Goal: Information Seeking & Learning: Learn about a topic

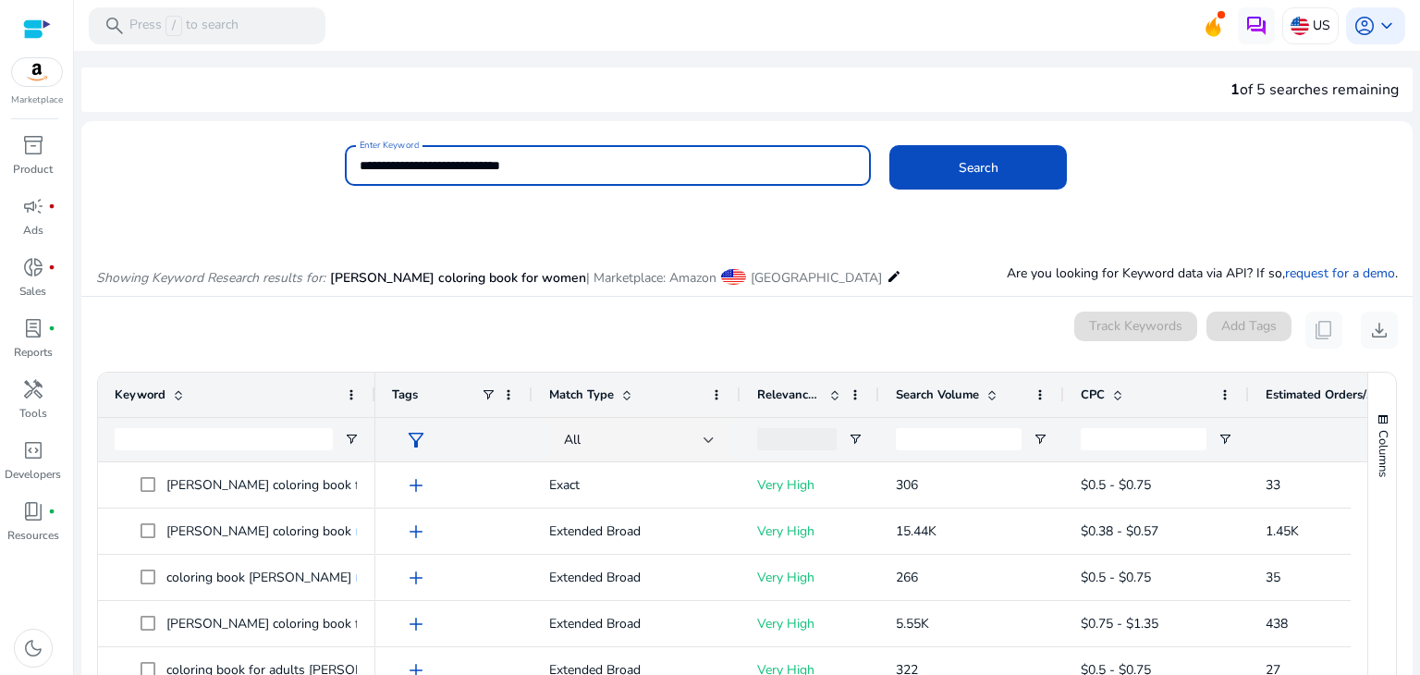
drag, startPoint x: 551, startPoint y: 166, endPoint x: 182, endPoint y: 166, distance: 368.8
click at [182, 166] on div "**********" at bounding box center [739, 175] width 1316 height 60
click at [889, 145] on button "Search" at bounding box center [977, 167] width 177 height 44
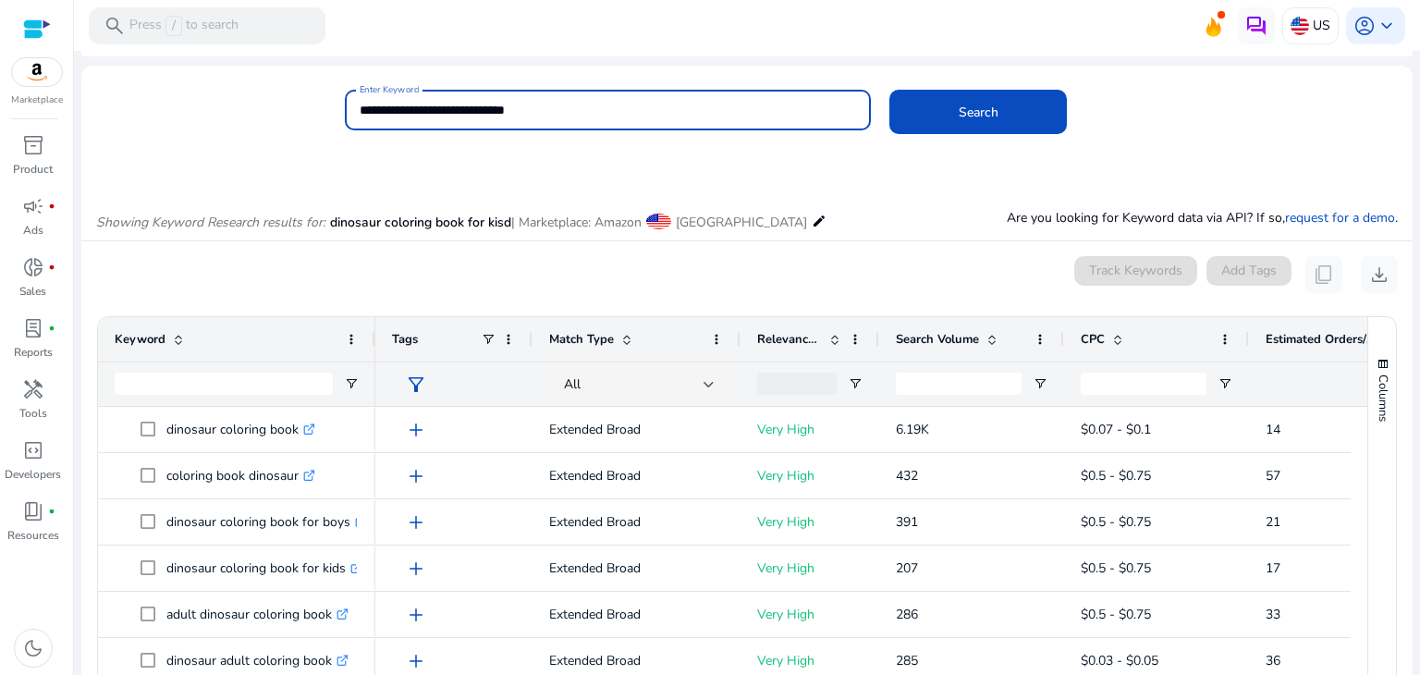
scroll to position [35, 0]
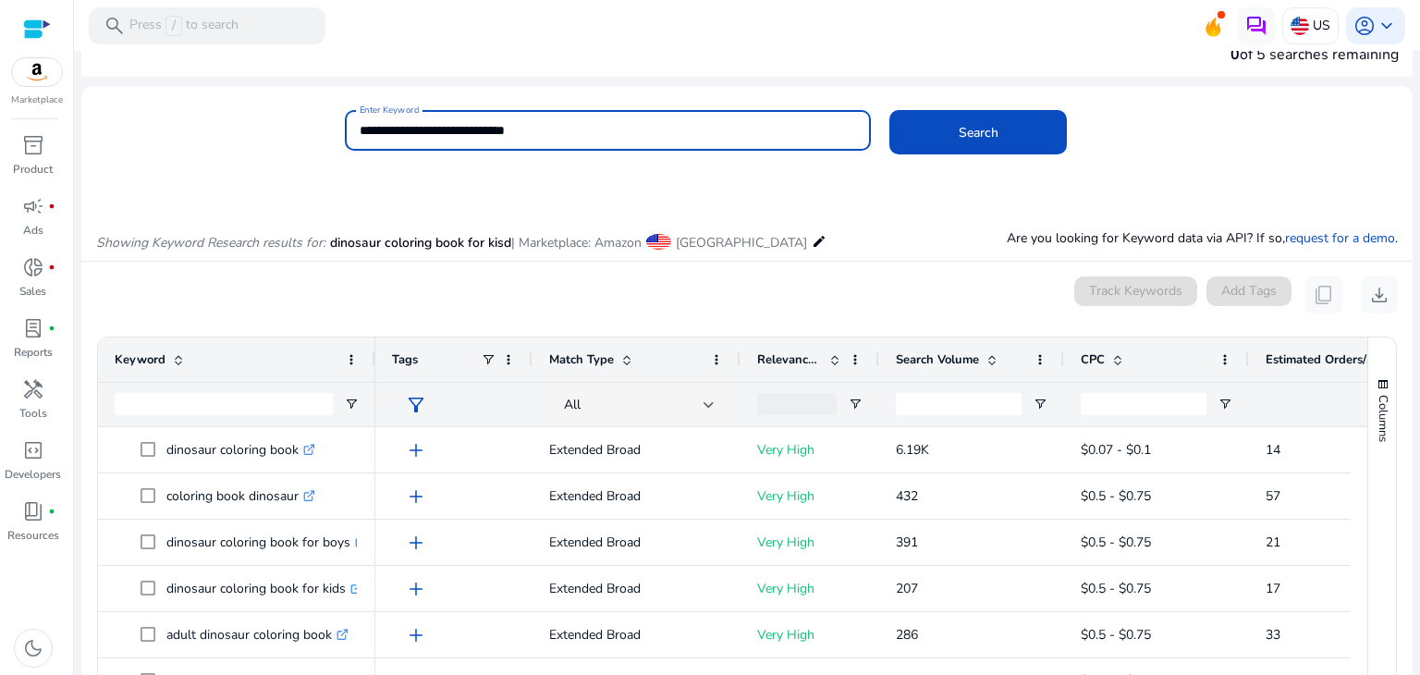
click at [1287, 361] on span "Estimated Orders/Month" at bounding box center [1320, 359] width 111 height 17
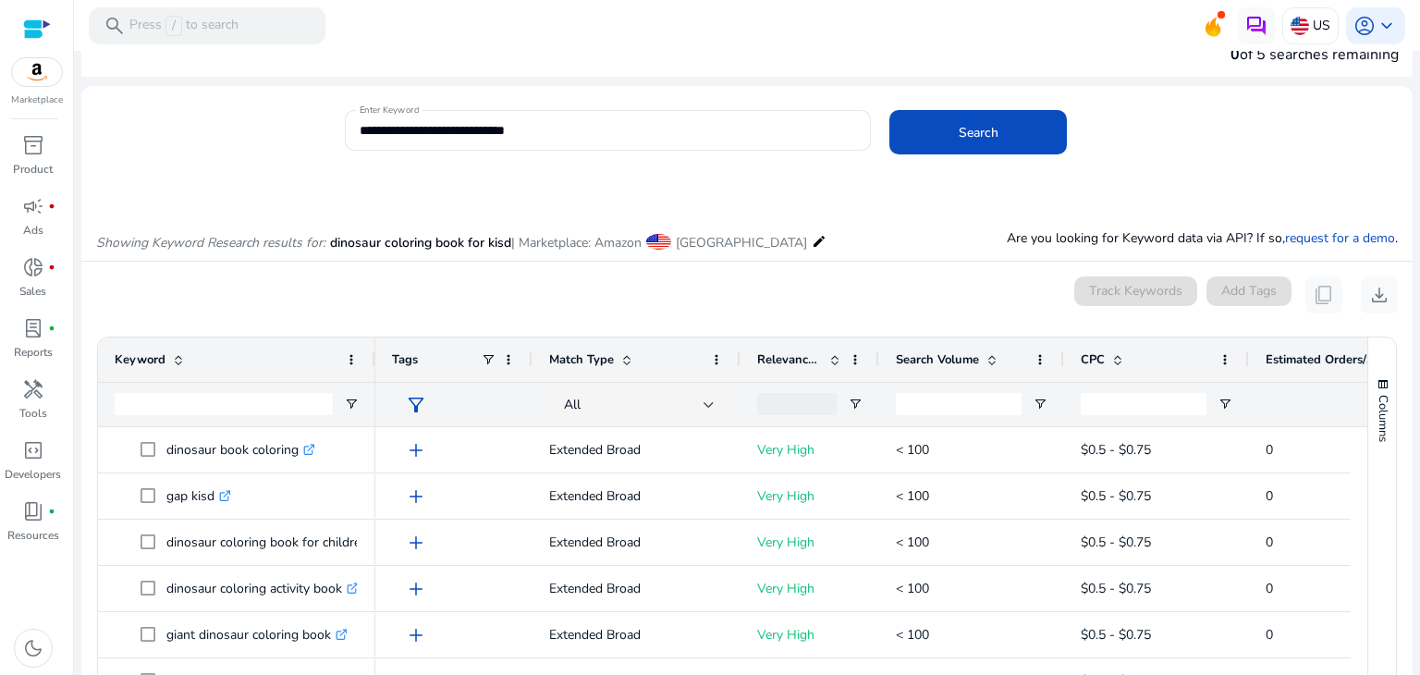
click at [1287, 361] on span "Estimated Orders/Month" at bounding box center [1320, 359] width 111 height 17
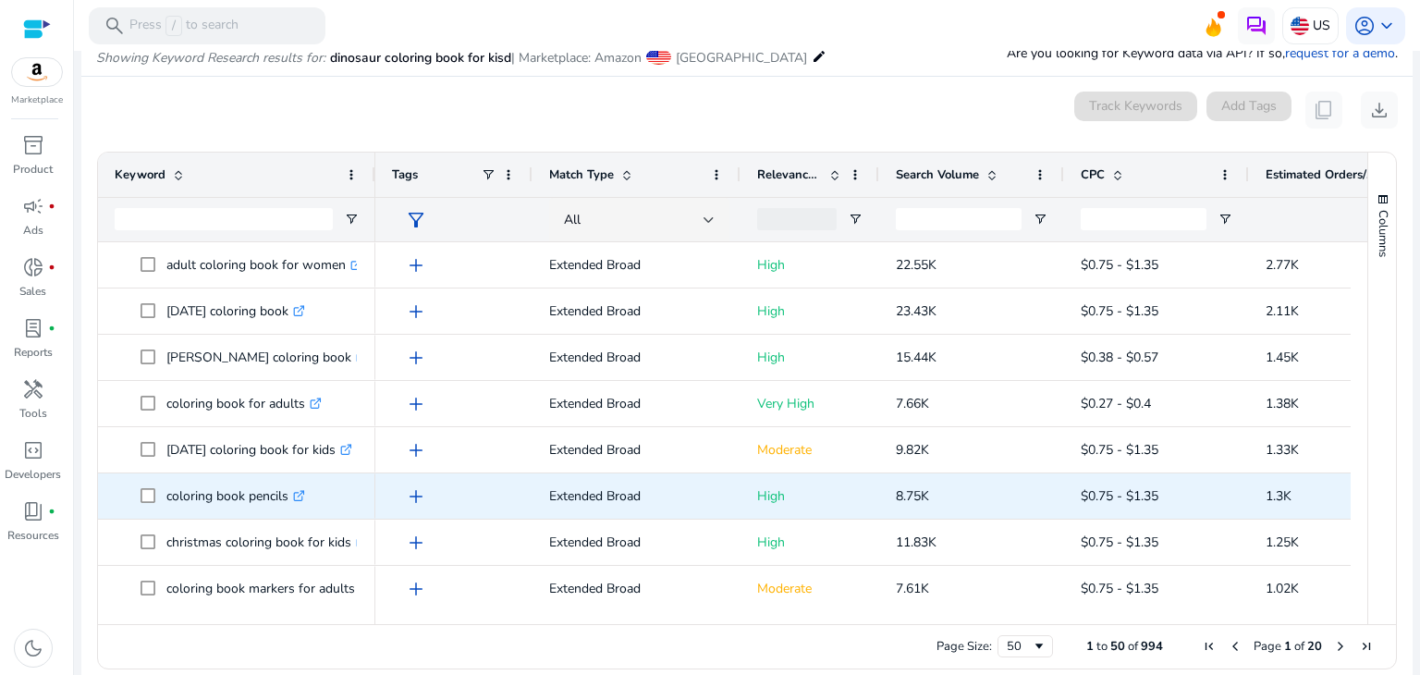
scroll to position [185, 0]
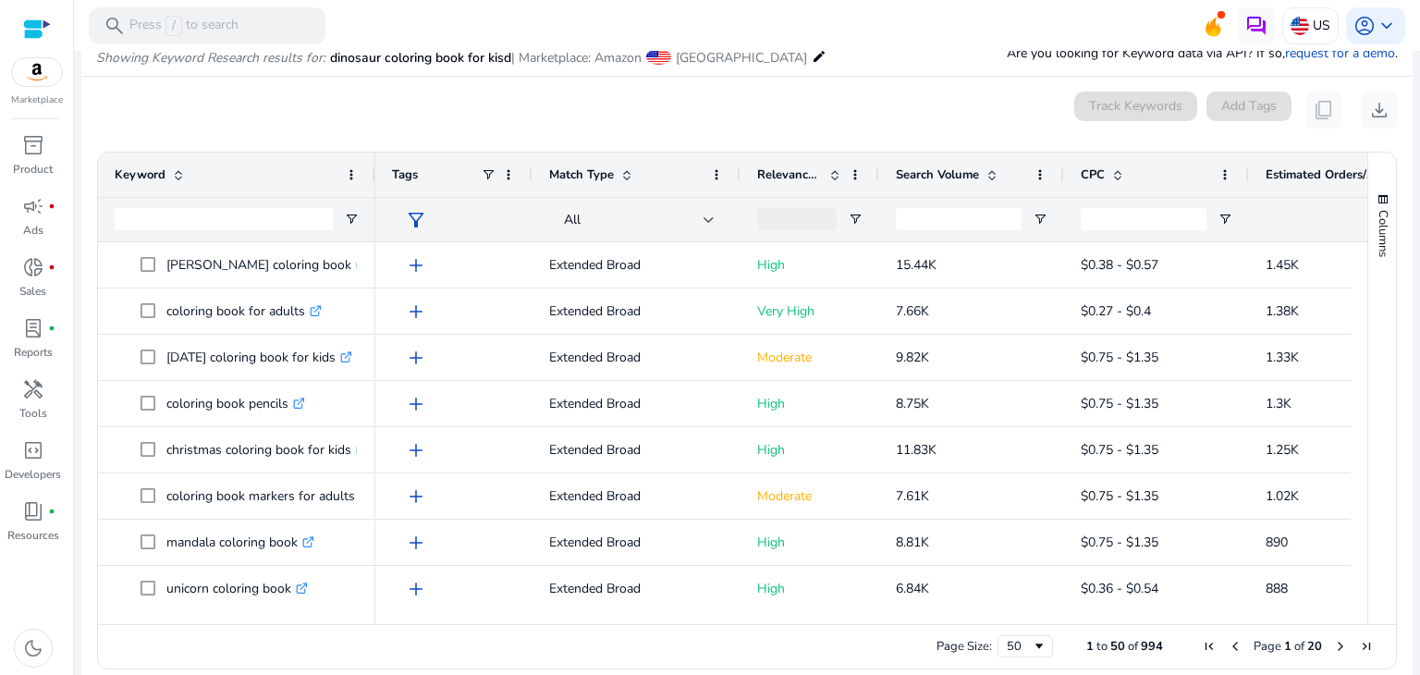
click at [787, 173] on span "Relevance Score" at bounding box center [789, 174] width 65 height 17
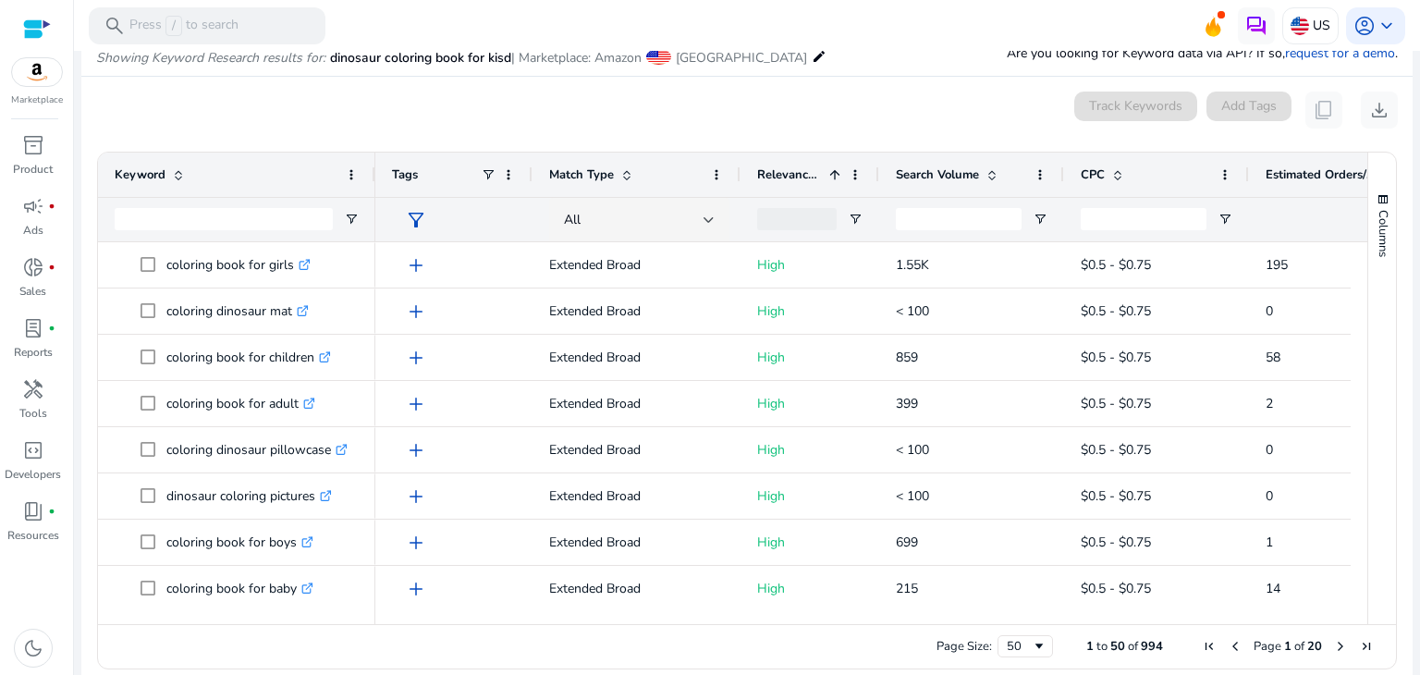
click at [787, 173] on span "Relevance Score" at bounding box center [789, 174] width 65 height 17
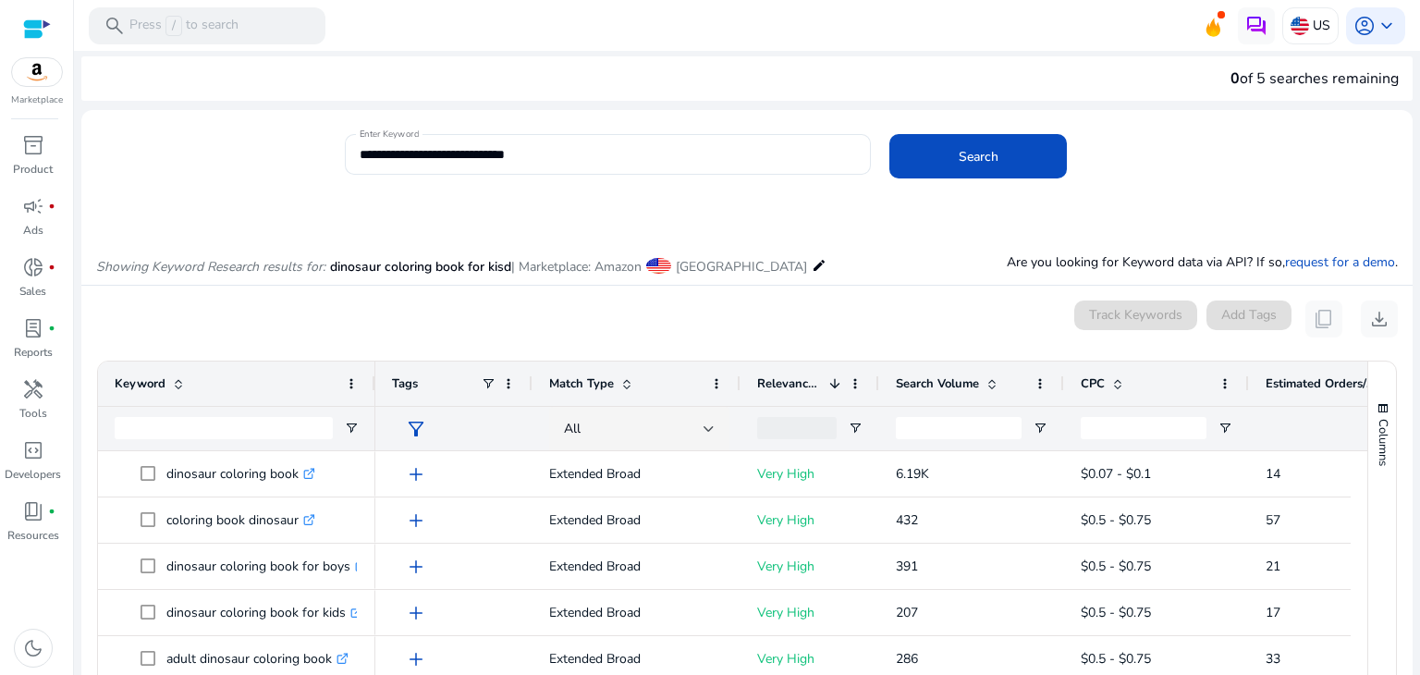
scroll to position [0, 0]
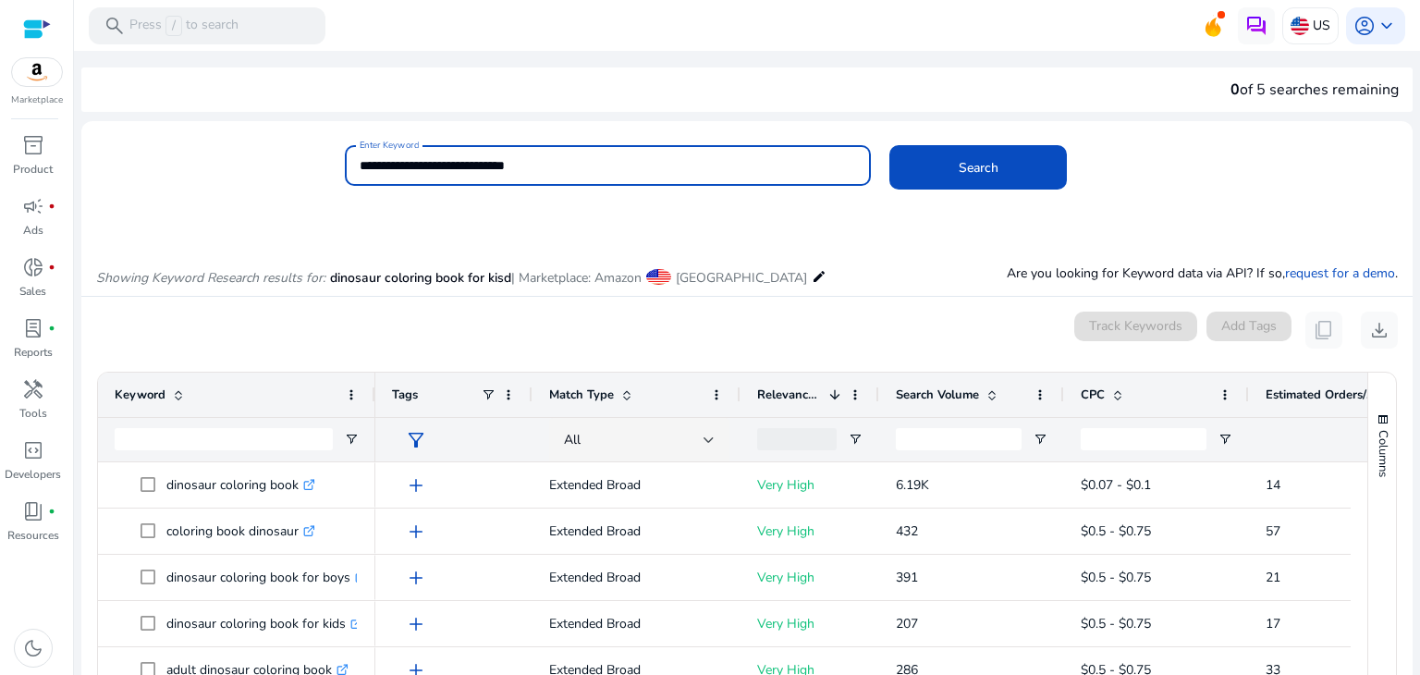
drag, startPoint x: 540, startPoint y: 168, endPoint x: 522, endPoint y: 171, distance: 17.8
click at [522, 171] on input "**********" at bounding box center [608, 165] width 497 height 20
type input "**********"
click at [889, 145] on button "Search" at bounding box center [977, 167] width 177 height 44
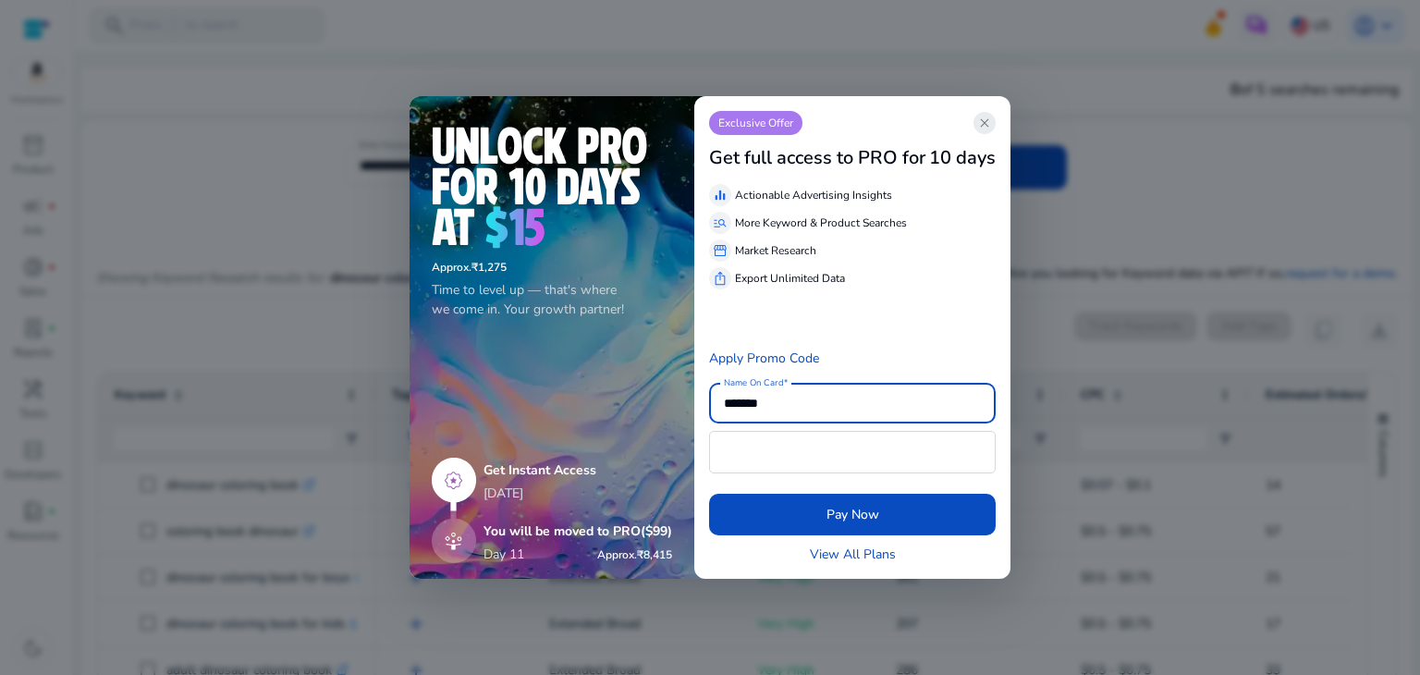
click at [979, 126] on span "close" at bounding box center [984, 123] width 15 height 15
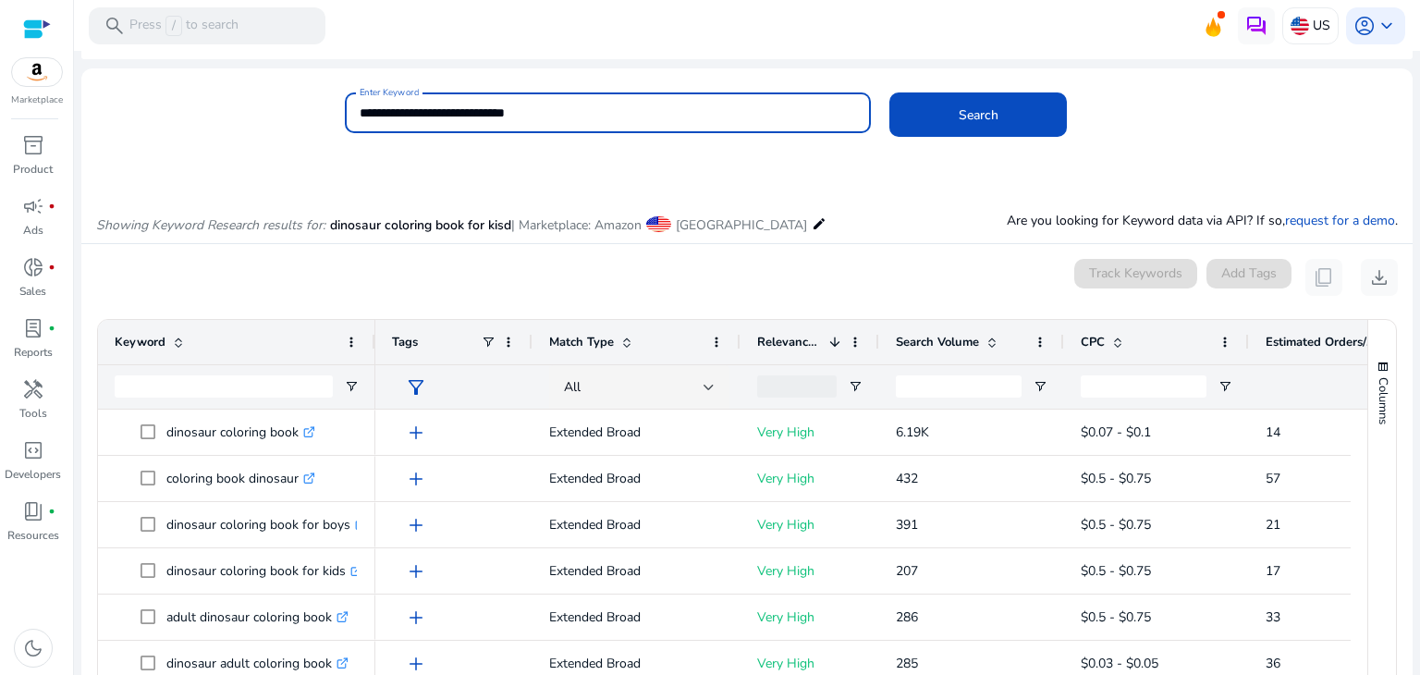
scroll to position [185, 0]
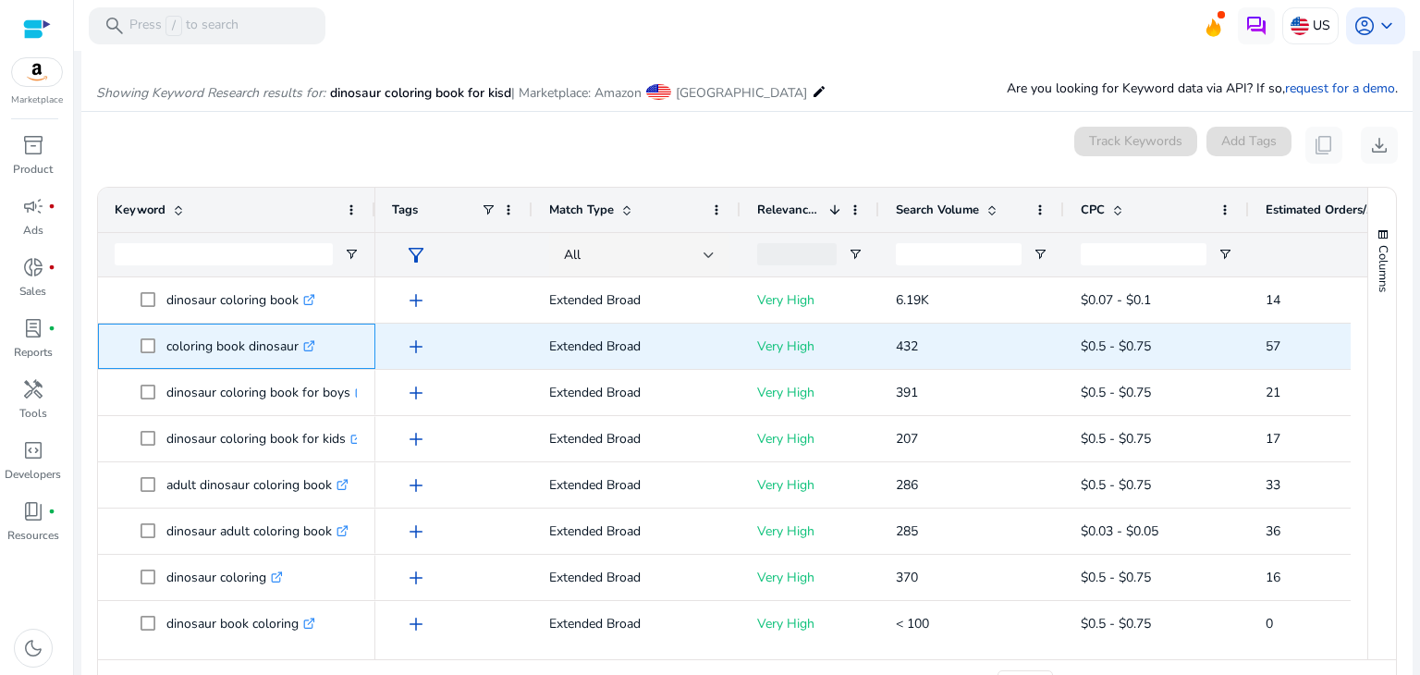
drag, startPoint x: 161, startPoint y: 339, endPoint x: 296, endPoint y: 348, distance: 135.2
click at [296, 348] on span "coloring book dinosaur .st0{fill:#2c8af8}" at bounding box center [249, 346] width 218 height 38
copy span "coloring book dinosaur"
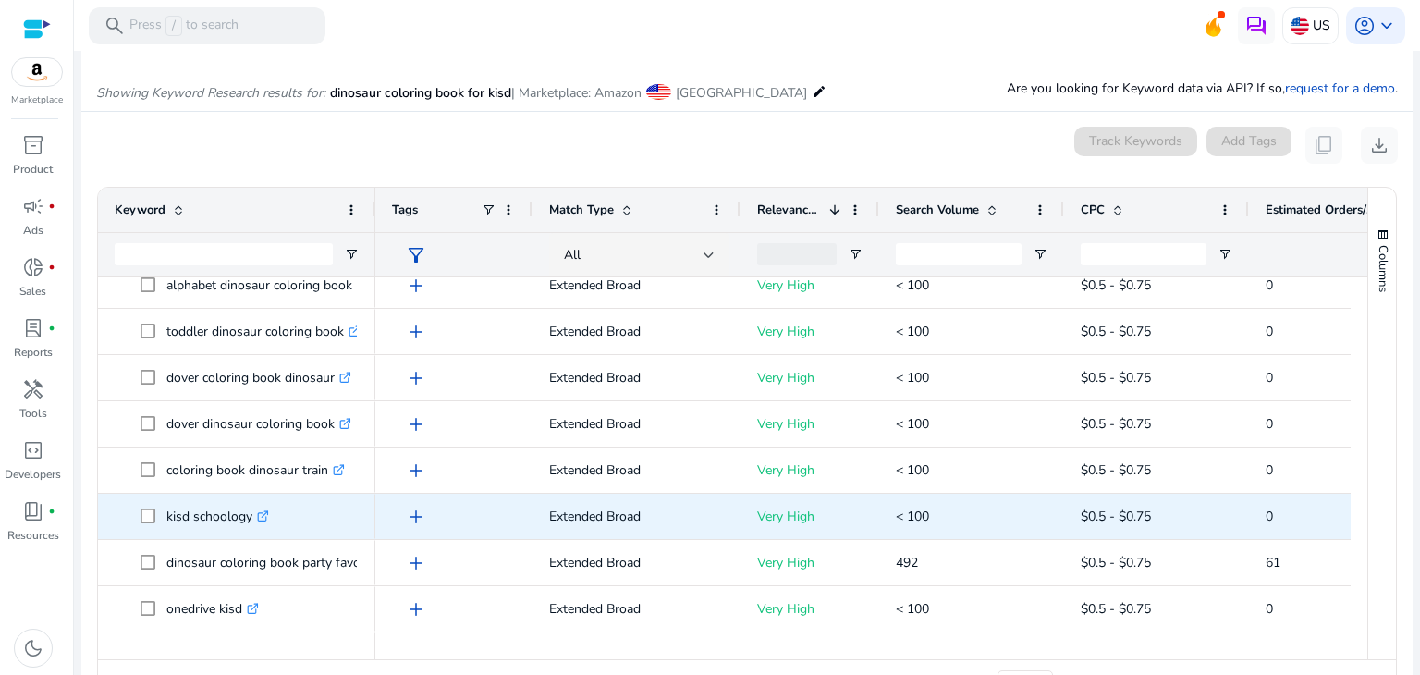
scroll to position [739, 0]
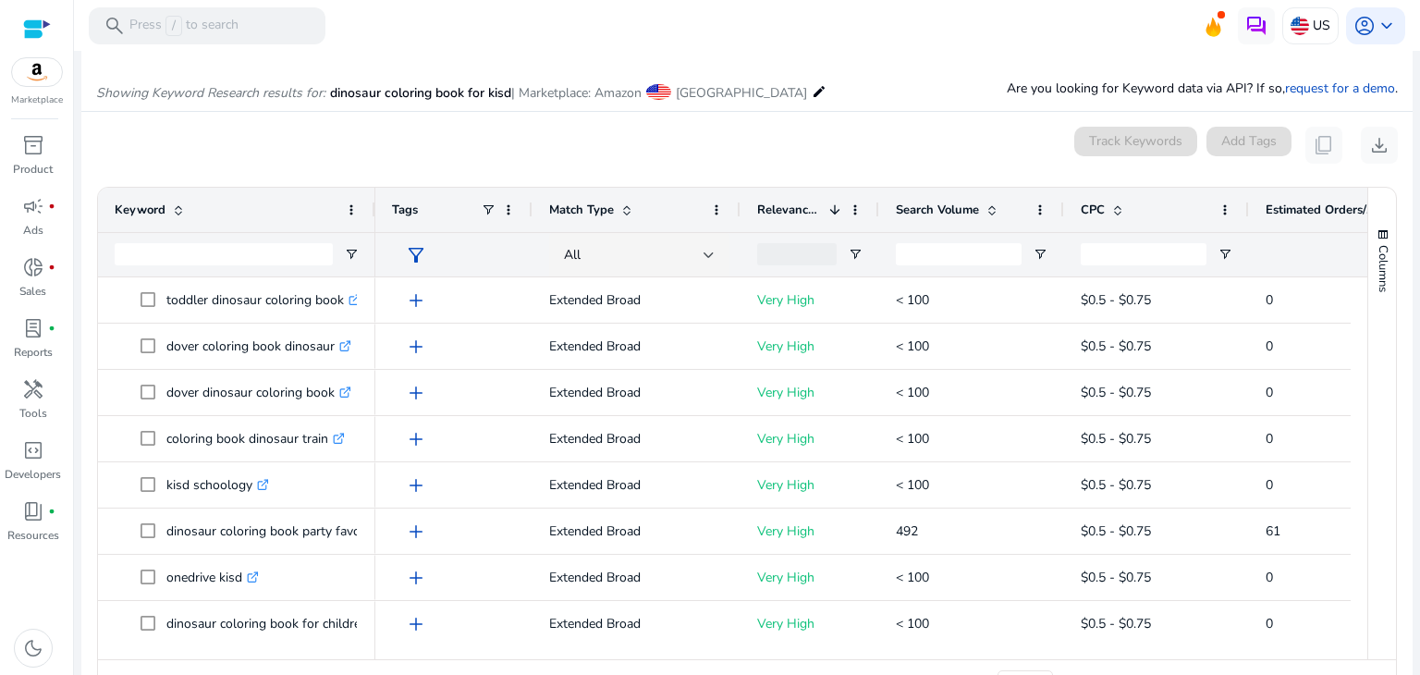
click at [955, 215] on span "Search Volume" at bounding box center [937, 209] width 83 height 17
click at [954, 215] on span "Search Volume" at bounding box center [937, 209] width 83 height 17
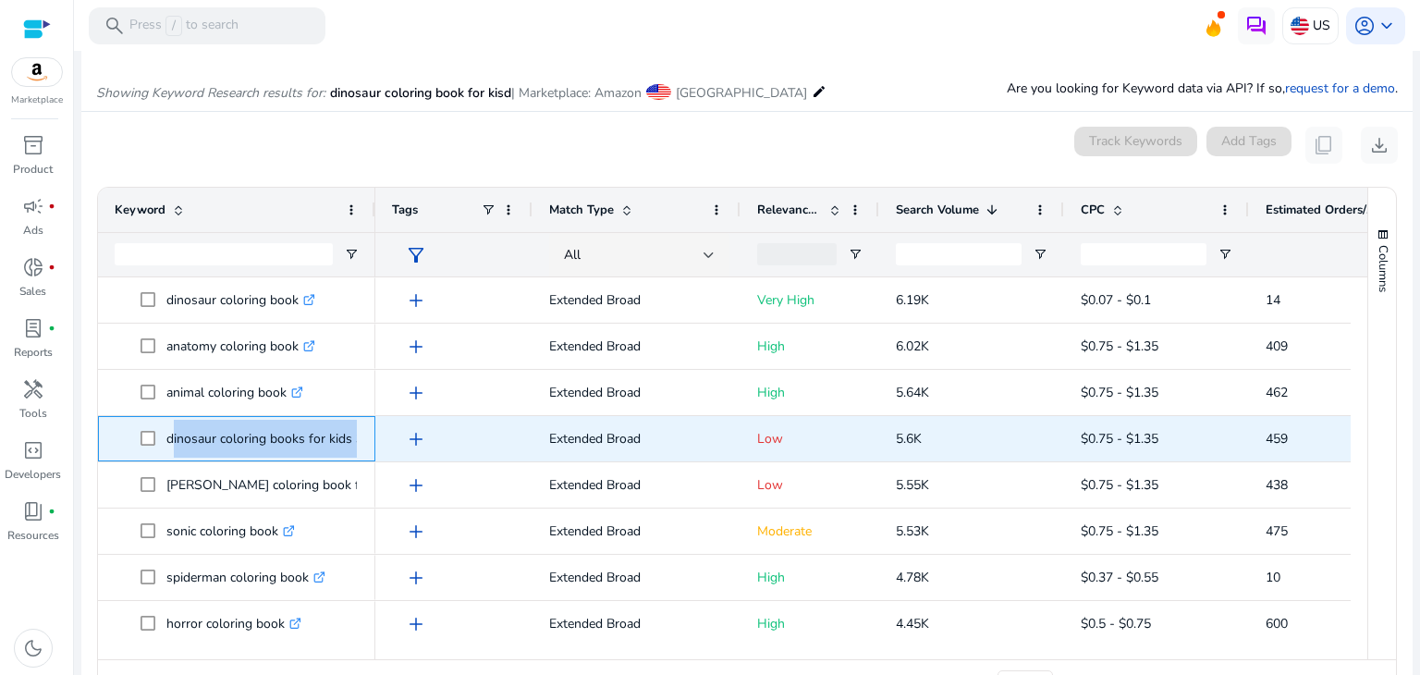
drag, startPoint x: 166, startPoint y: 434, endPoint x: 365, endPoint y: 443, distance: 198.9
click at [365, 443] on div "dinosaur coloring books for kids 3-8 .st0{fill:#2c8af8}" at bounding box center [236, 438] width 277 height 45
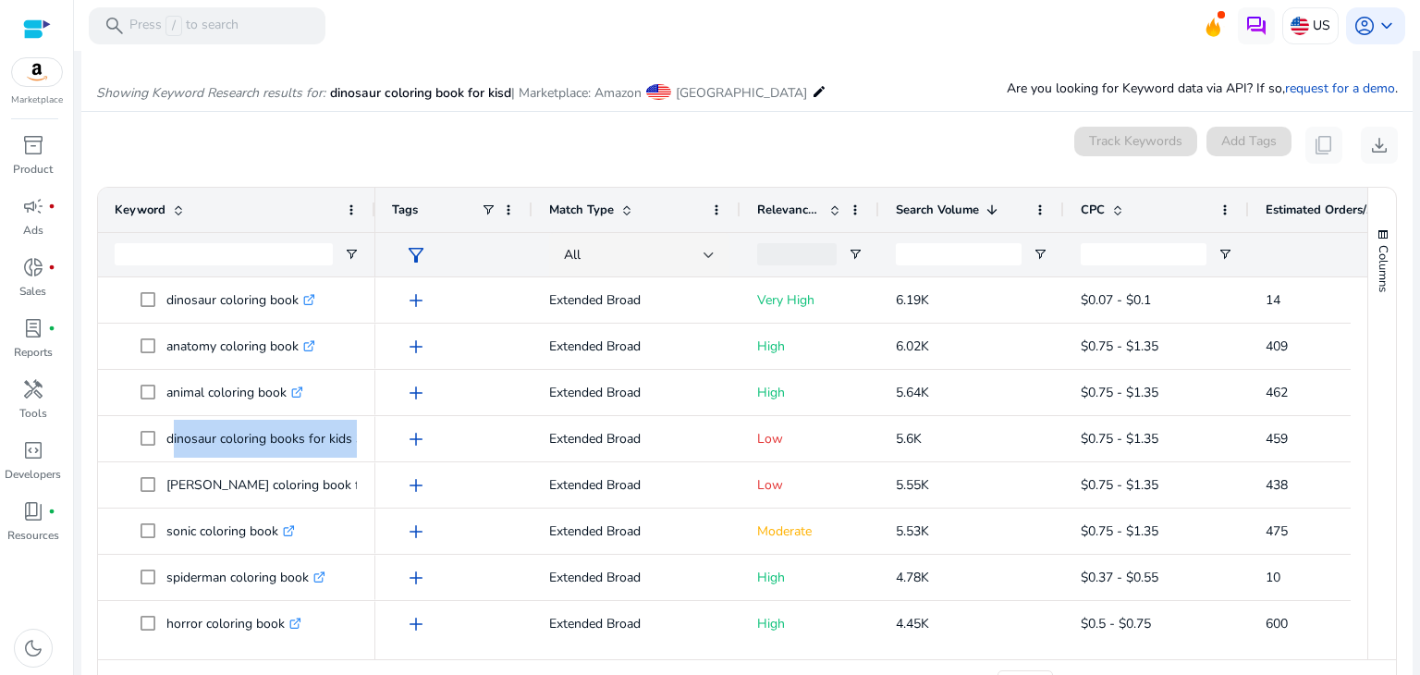
click at [371, 219] on div "Keyword" at bounding box center [236, 210] width 277 height 44
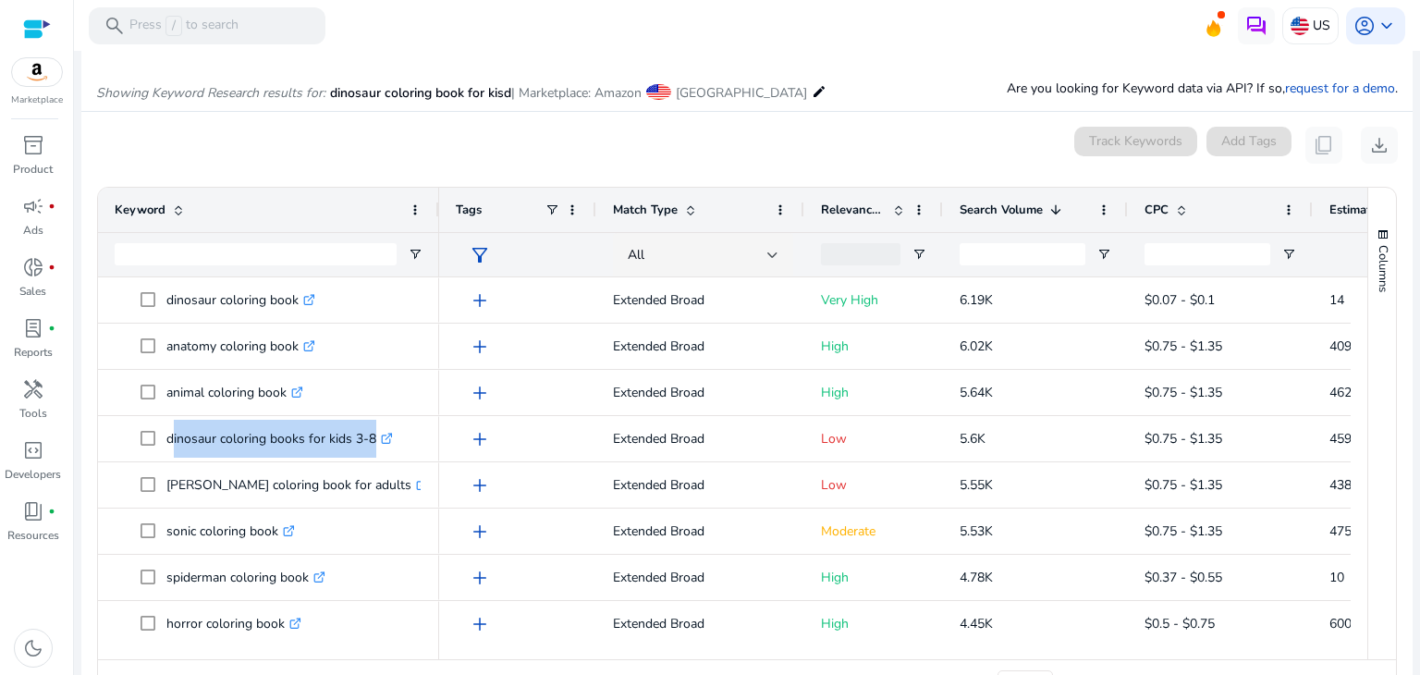
drag, startPoint x: 371, startPoint y: 219, endPoint x: 434, endPoint y: 234, distance: 65.5
click at [434, 234] on div "Keyword" at bounding box center [268, 232] width 341 height 89
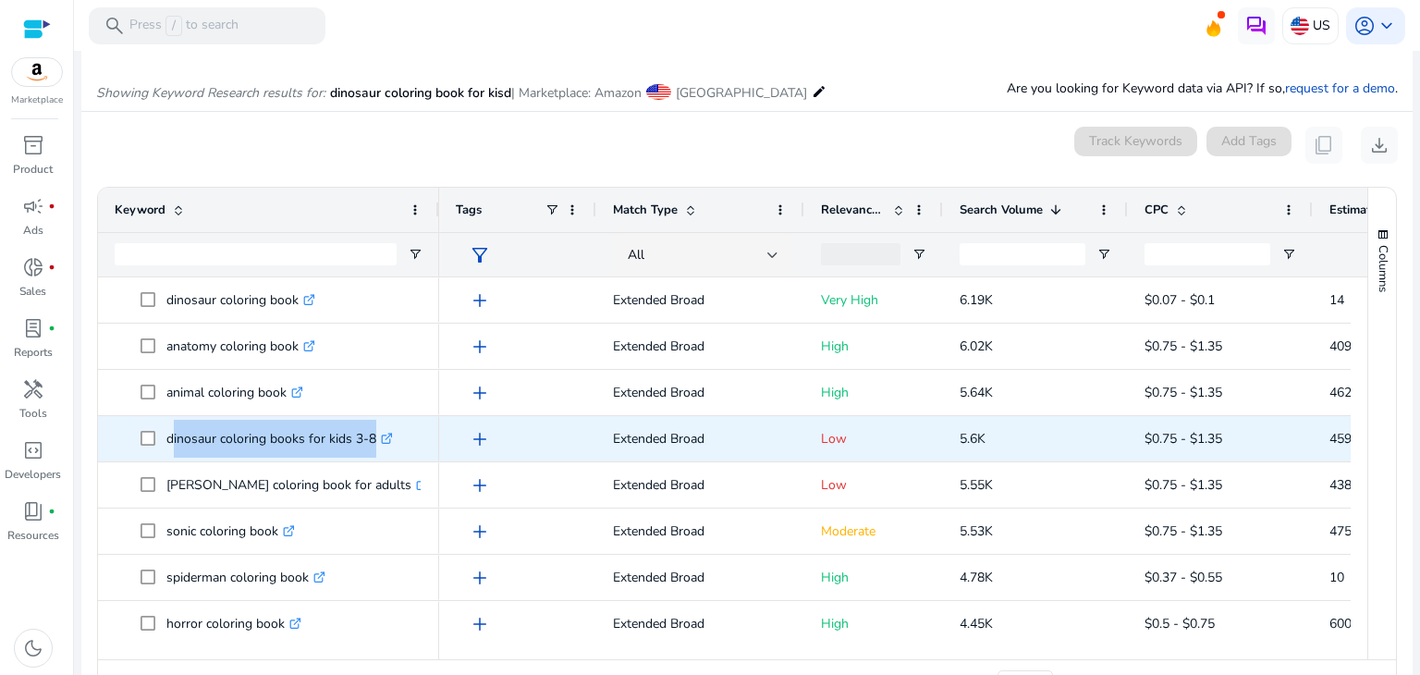
copy span "dinosaur coloring books for kids 3-8 .st0{fill:#2c8af8}"
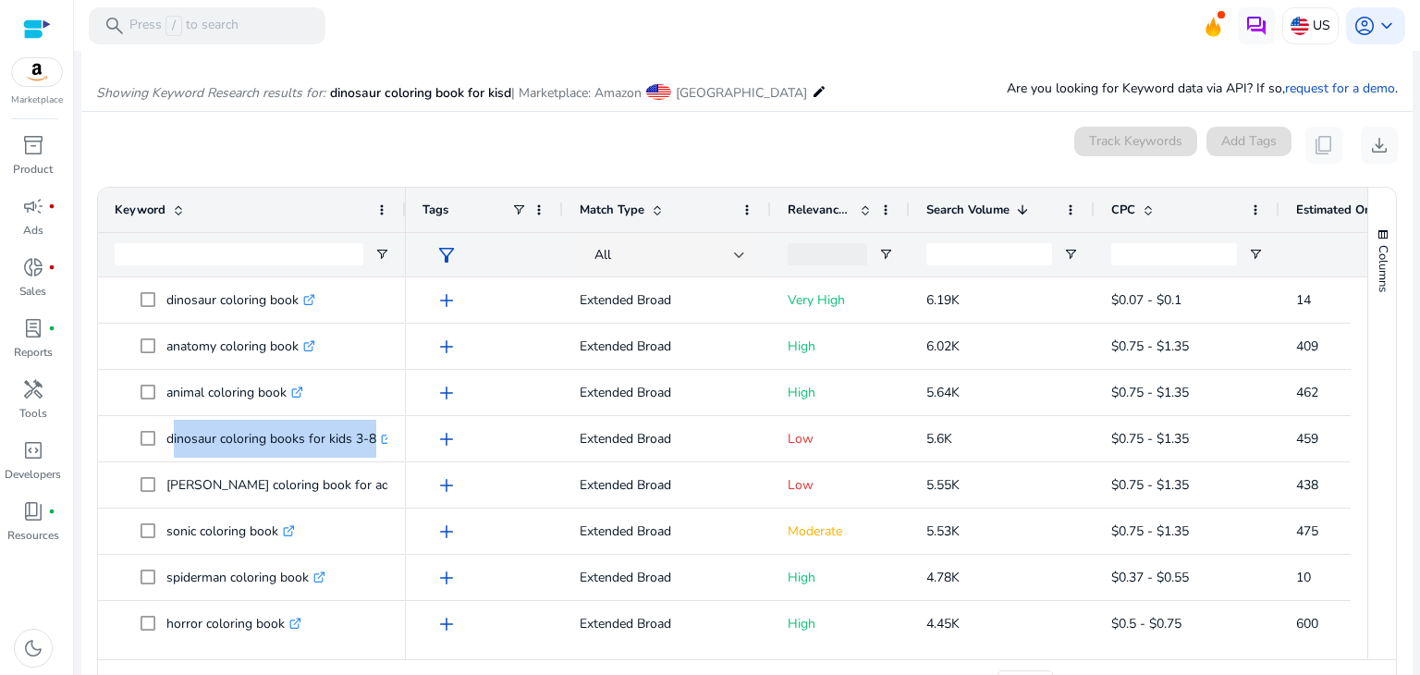
drag, startPoint x: 436, startPoint y: 214, endPoint x: 403, endPoint y: 215, distance: 33.3
click at [403, 215] on div at bounding box center [404, 210] width 7 height 44
